Goal: Task Accomplishment & Management: Manage account settings

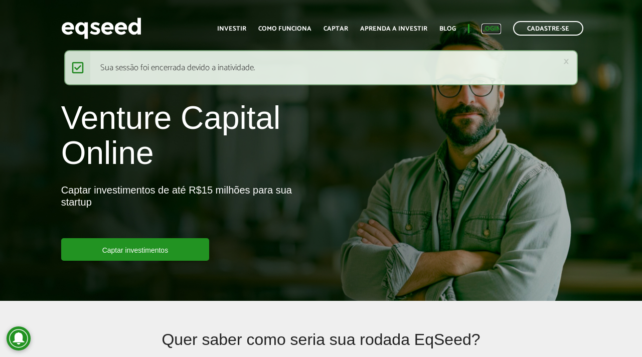
click at [491, 32] on link "Login" at bounding box center [491, 29] width 20 height 7
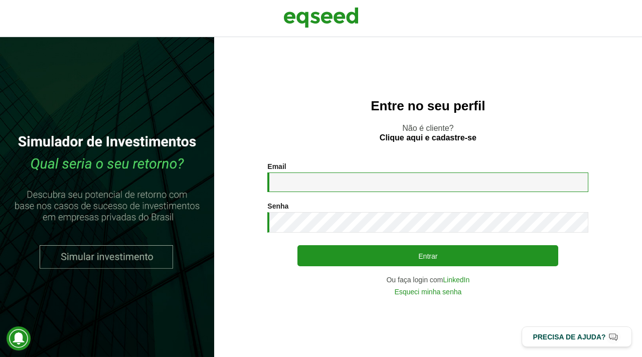
click at [381, 184] on input "Email *" at bounding box center [427, 182] width 321 height 20
type input "**********"
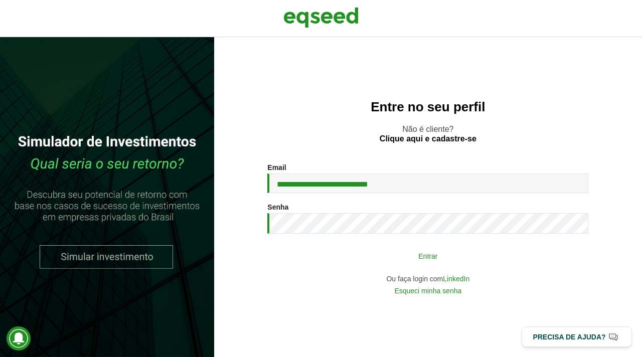
click at [422, 254] on button "Entrar" at bounding box center [427, 255] width 261 height 19
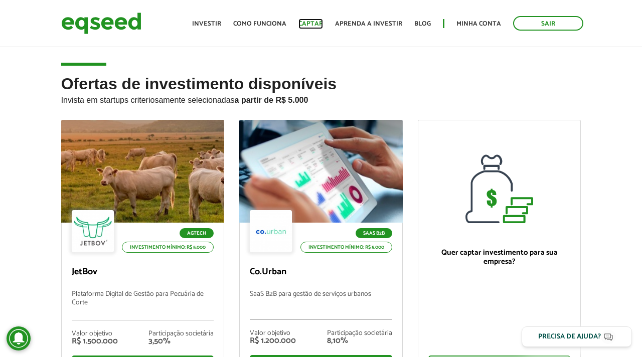
click at [315, 21] on link "Captar" at bounding box center [310, 24] width 25 height 7
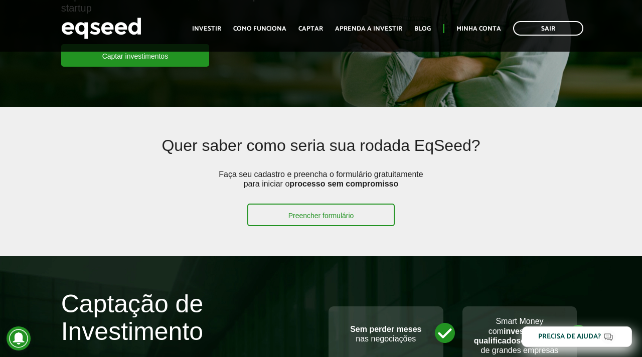
scroll to position [194, 0]
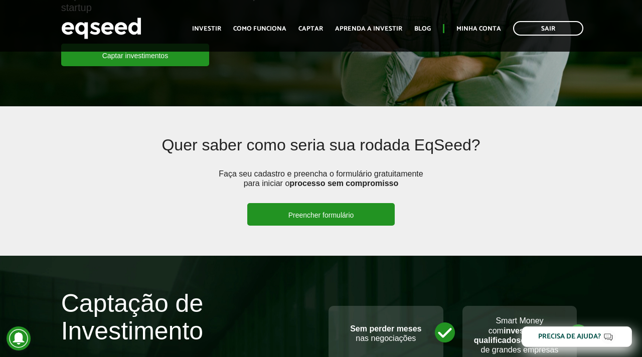
click at [327, 221] on link "Preencher formulário" at bounding box center [321, 214] width 148 height 23
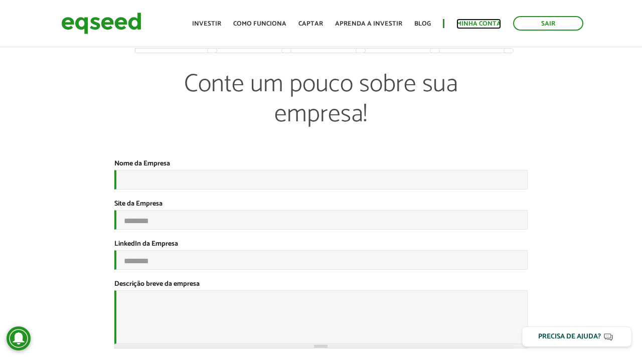
click at [477, 25] on link "Minha conta" at bounding box center [478, 24] width 45 height 7
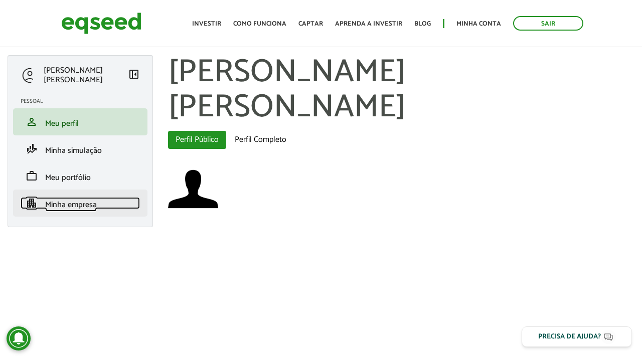
click at [80, 207] on span "Minha empresa" at bounding box center [71, 205] width 52 height 14
